Goal: Book appointment/travel/reservation

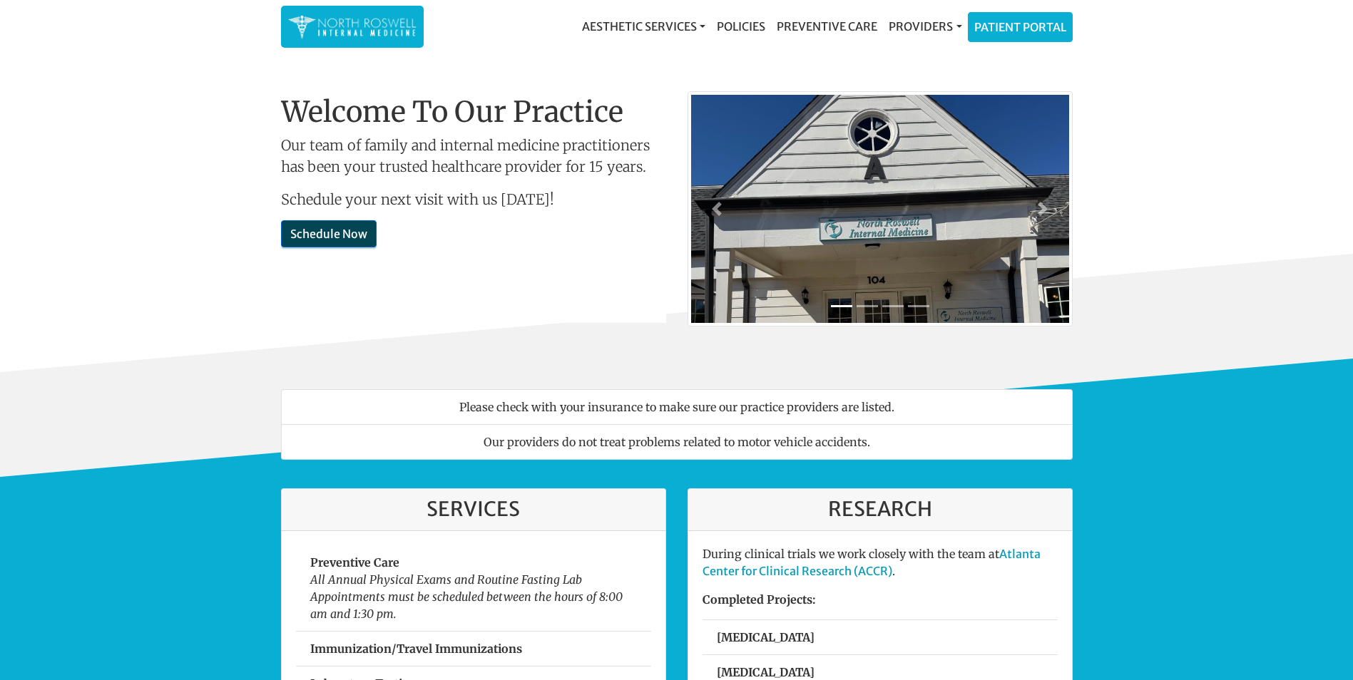
click at [314, 239] on link "Schedule Now" at bounding box center [329, 233] width 96 height 27
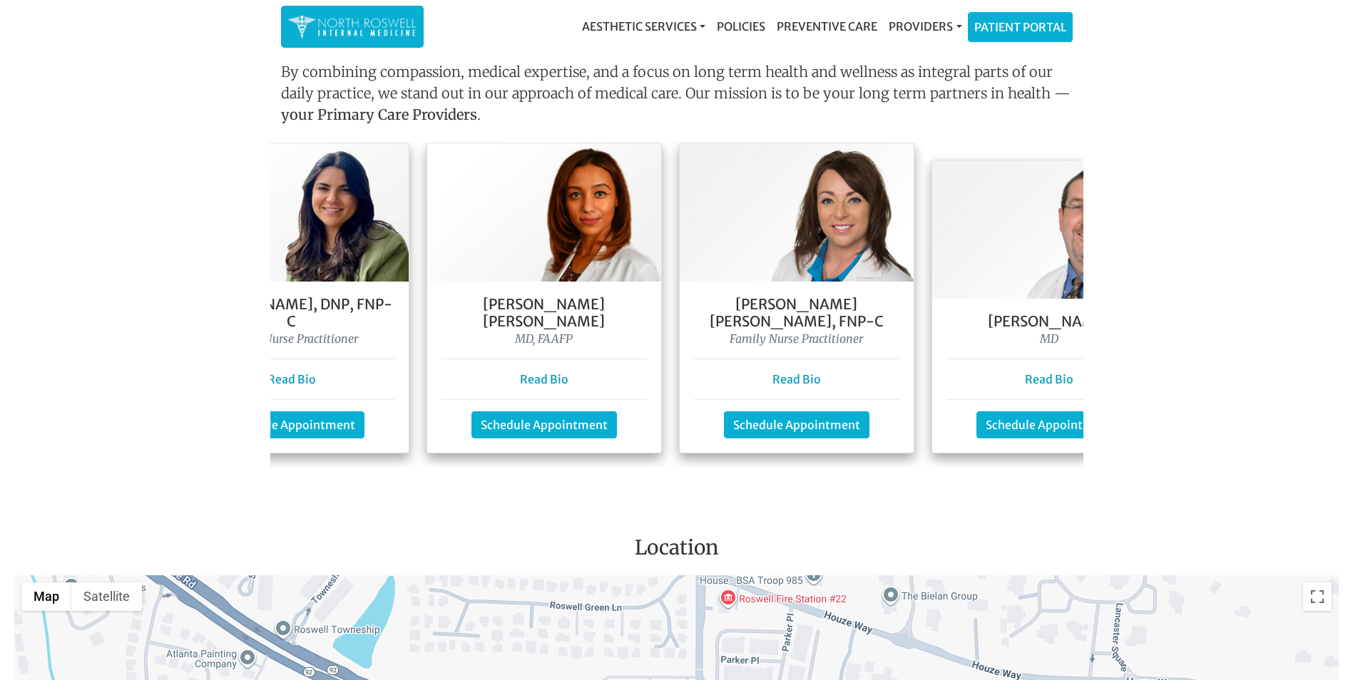
scroll to position [0, 471]
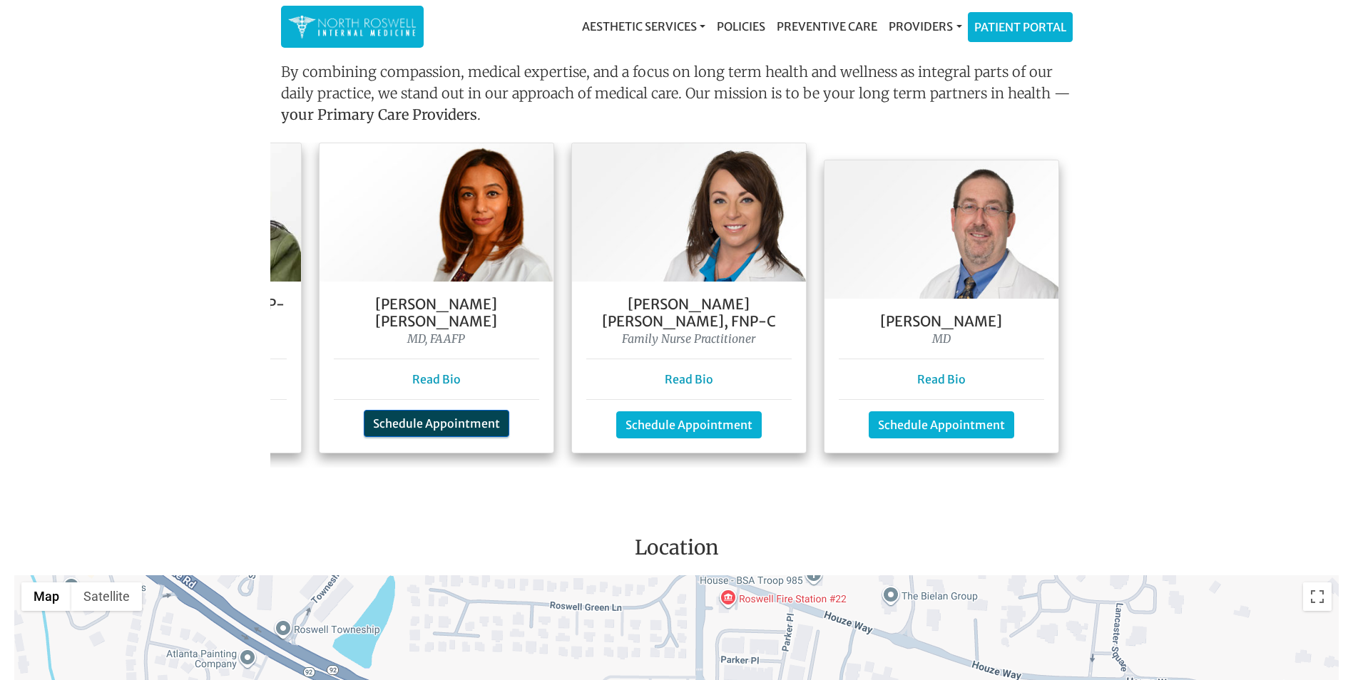
click at [455, 411] on link "Schedule Appointment" at bounding box center [436, 423] width 145 height 27
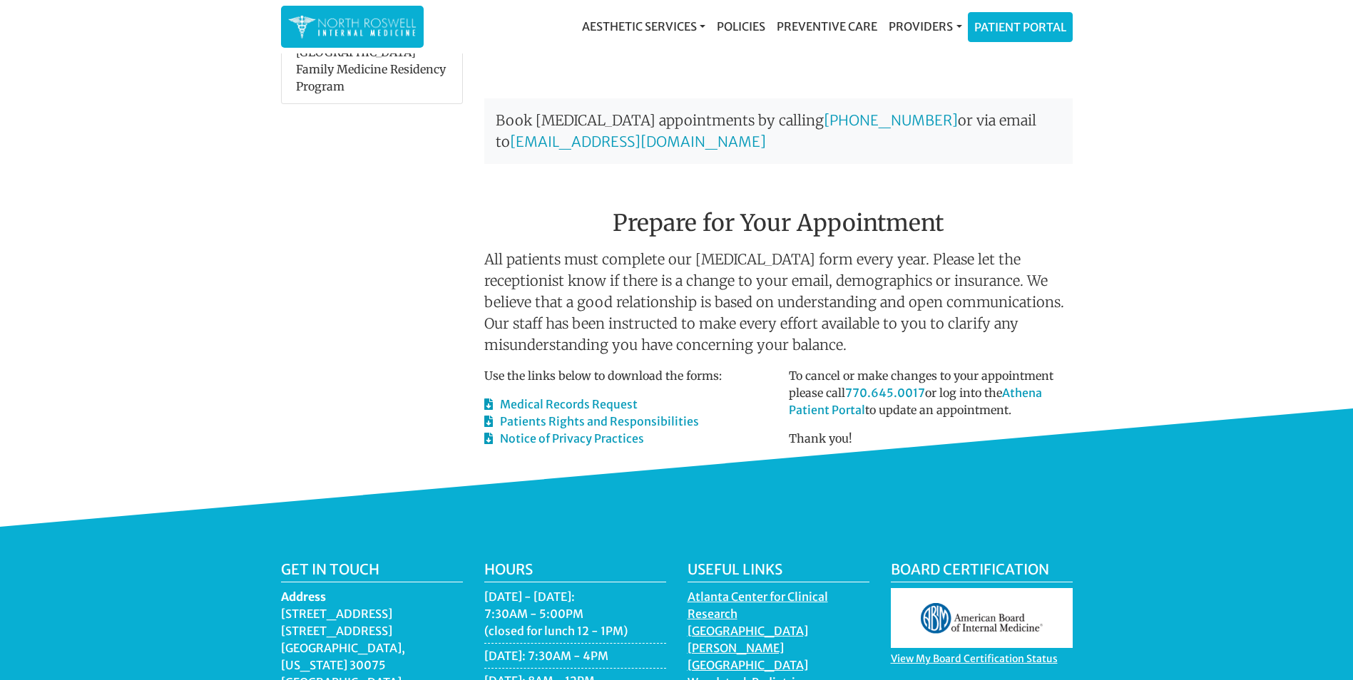
scroll to position [570, 0]
